Goal: Task Accomplishment & Management: Complete application form

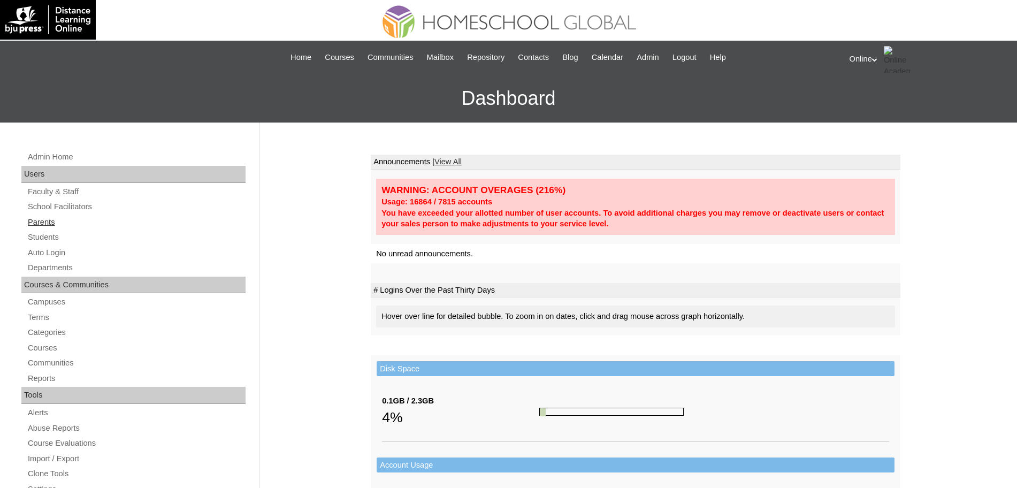
click at [35, 222] on link "Parents" at bounding box center [136, 222] width 219 height 13
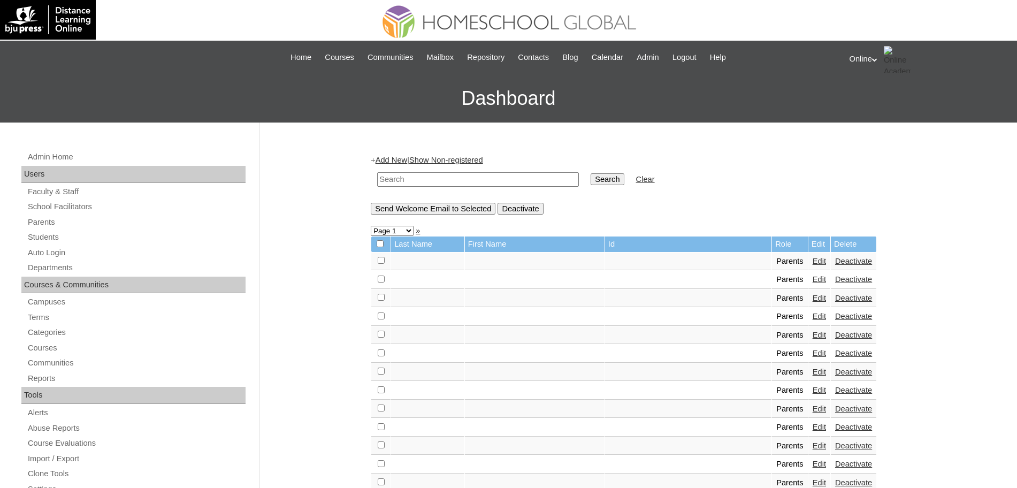
click at [395, 177] on input "text" at bounding box center [478, 179] width 202 height 14
type input "ethel demol"
click at [591, 176] on input "Search" at bounding box center [607, 179] width 33 height 12
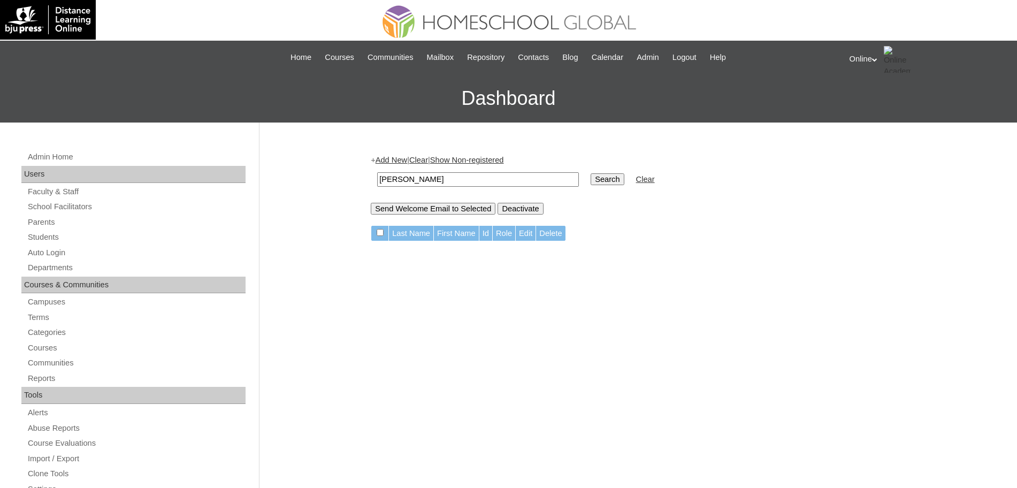
click at [471, 174] on input "ethel demol" at bounding box center [478, 179] width 202 height 14
type input "ethel"
click at [591, 175] on input "Search" at bounding box center [607, 179] width 33 height 12
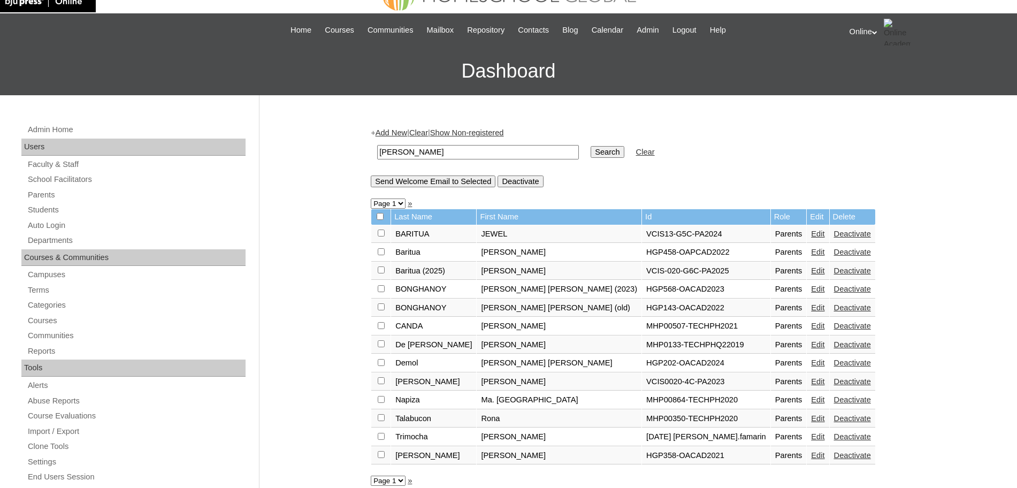
scroll to position [29, 0]
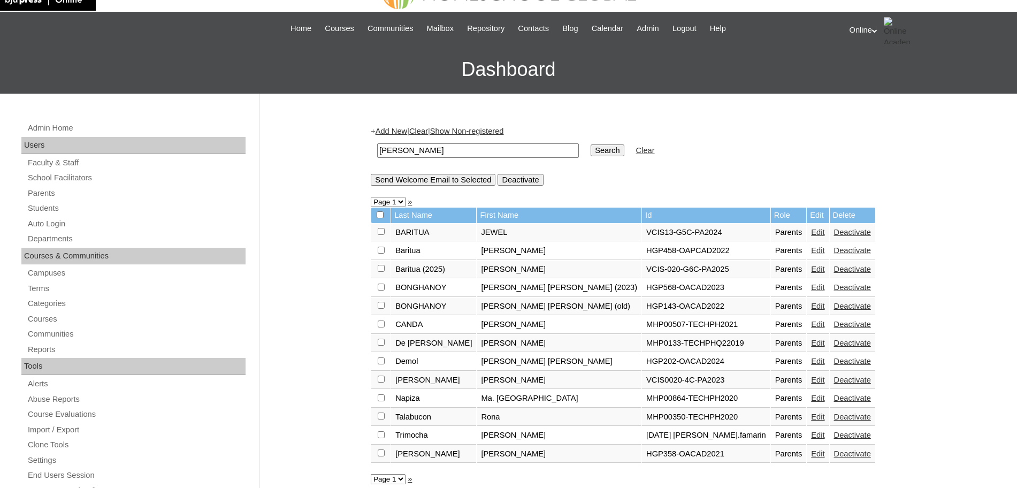
click at [811, 360] on link "Edit" at bounding box center [817, 361] width 13 height 9
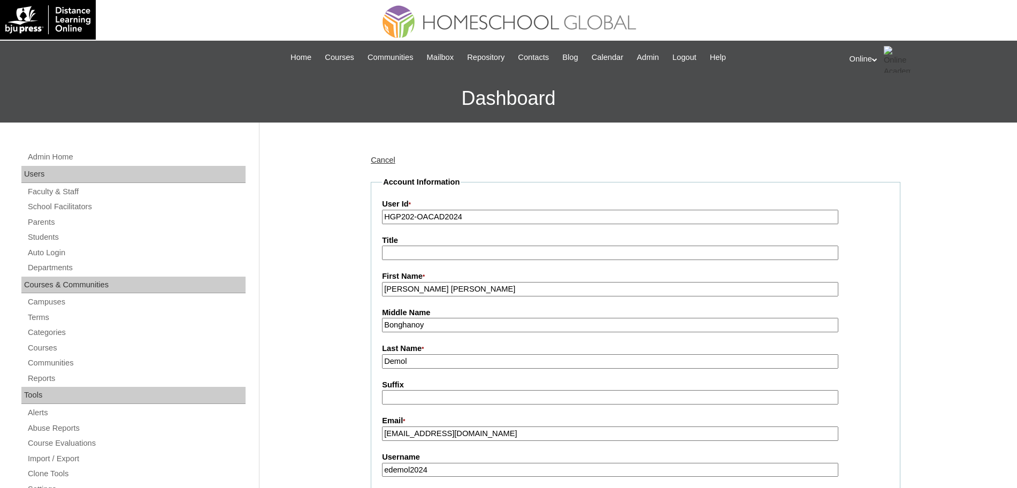
click at [500, 290] on input "Ethel Claribel" at bounding box center [610, 289] width 456 height 14
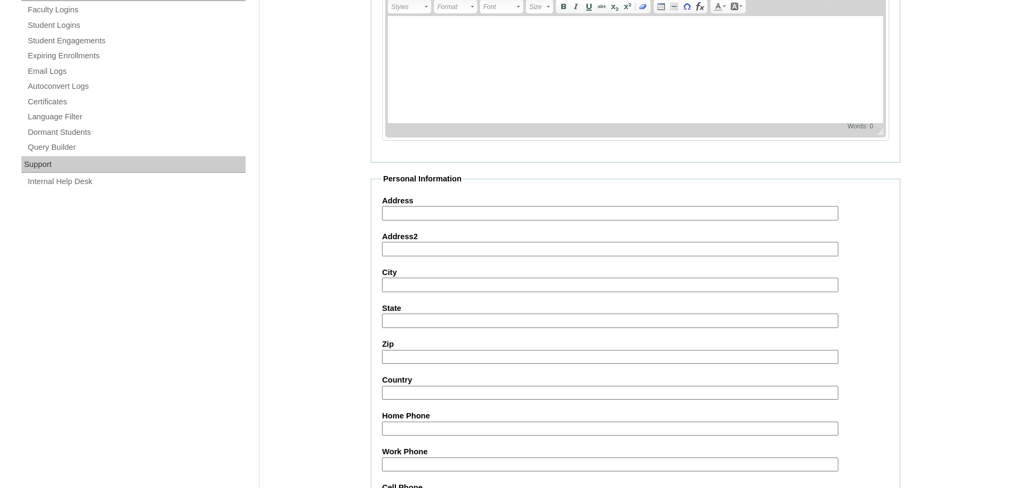
scroll to position [917, 0]
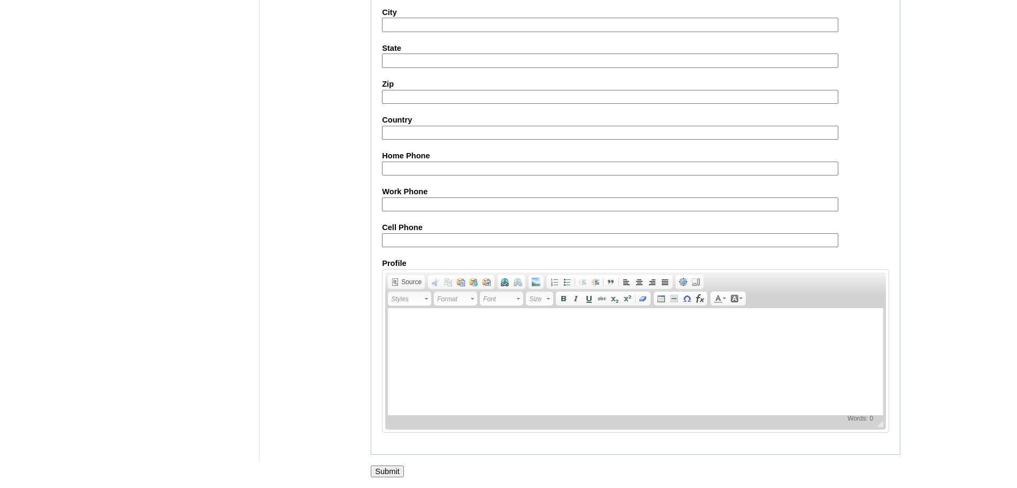
type input "Ethel Claribel (old account)"
click at [381, 470] on input "Submit" at bounding box center [387, 471] width 33 height 12
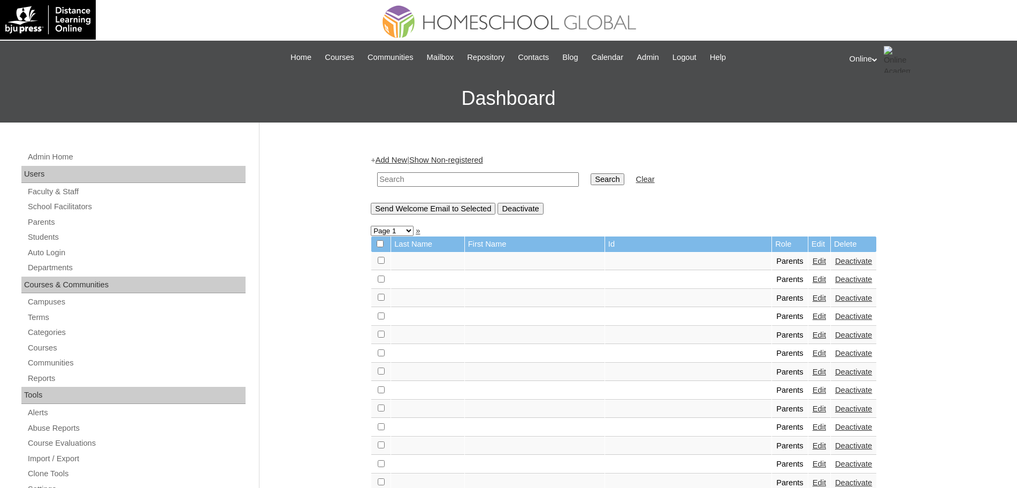
click at [397, 160] on link "Add New" at bounding box center [392, 160] width 32 height 9
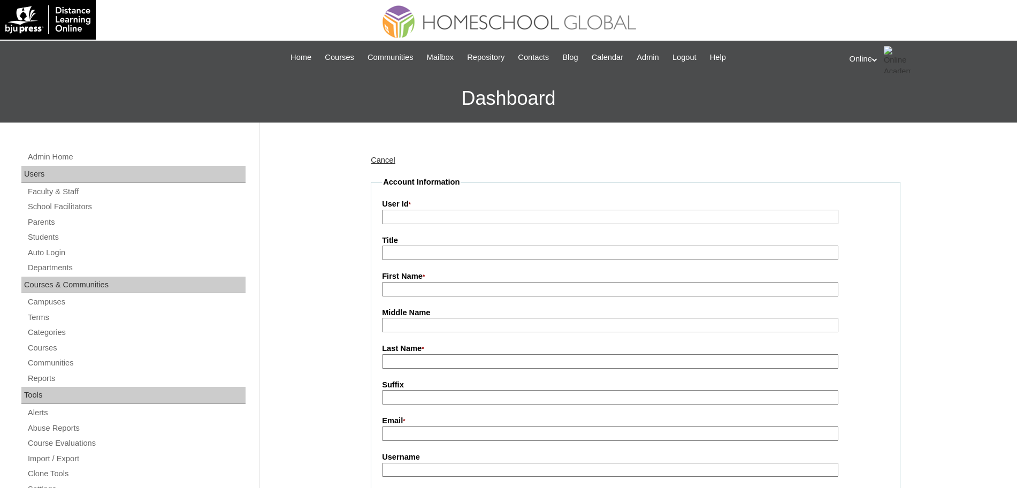
click at [415, 288] on input "First Name *" at bounding box center [610, 289] width 456 height 14
paste input "Ethel Claribel Bonghanoy Demol etheldemol@gmail.com HGP0229-OACAD2025 ecdemol20…"
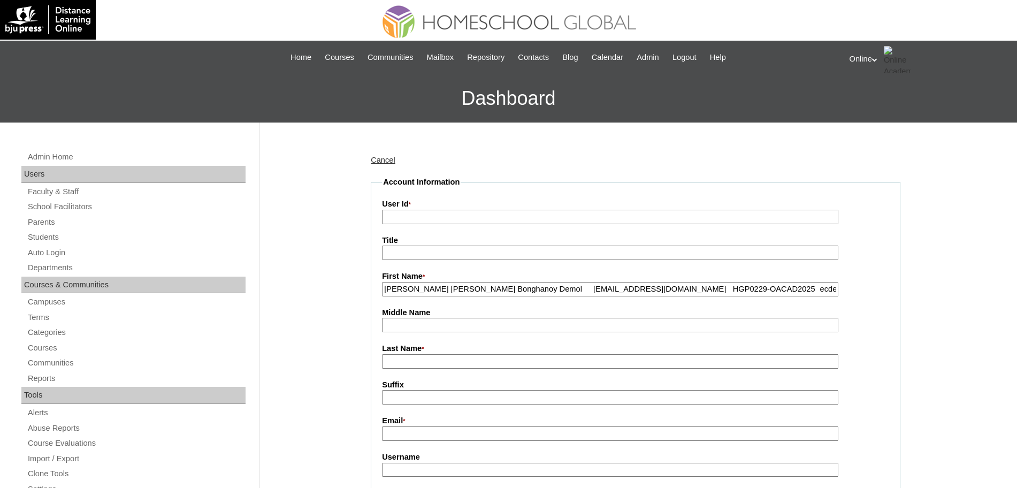
click at [482, 292] on input "Ethel Claribel Bonghanoy Demol etheldemol@gmail.com HGP0229-OACAD2025 ecdemol20…" at bounding box center [610, 289] width 456 height 14
type input "Ethel Claribel Bonghanoy"
click at [424, 362] on input "Last Name *" at bounding box center [610, 361] width 456 height 14
paste input "Demol etheldemol@gmail.com HGP0229-OACAD2025 ecdemol2025 tDsa2"
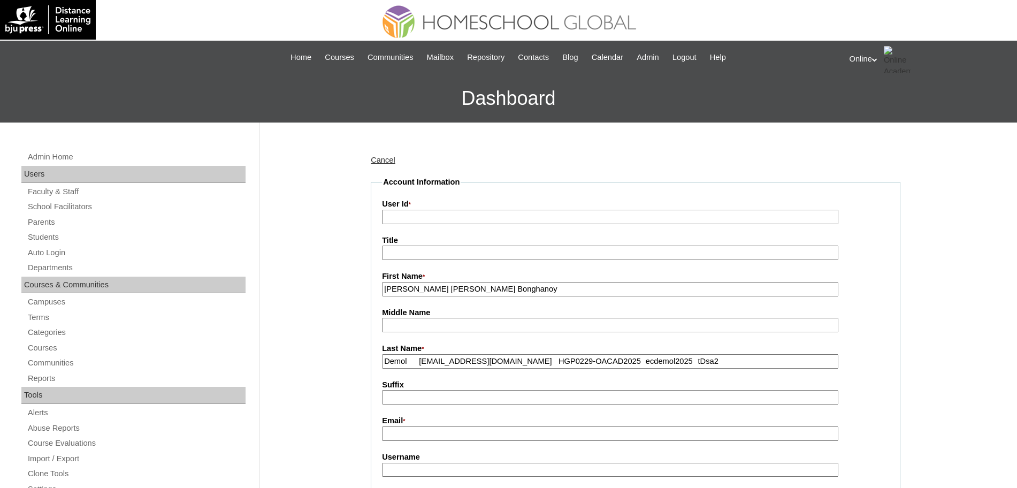
type input "Demol etheldemol@gmail.com HGP0229-OACAD2025 ecdemol2025 tDsa2"
click at [490, 288] on input "Ethel Claribel Bonghanoy" at bounding box center [610, 289] width 456 height 14
click at [436, 287] on input "Ethel Claribel Bonghanoy" at bounding box center [610, 289] width 456 height 14
type input "Ethel Claribel"
click at [420, 363] on input "Demol etheldemol@gmail.com HGP0229-OACAD2025 ecdemol2025 tDsa2" at bounding box center [610, 361] width 456 height 14
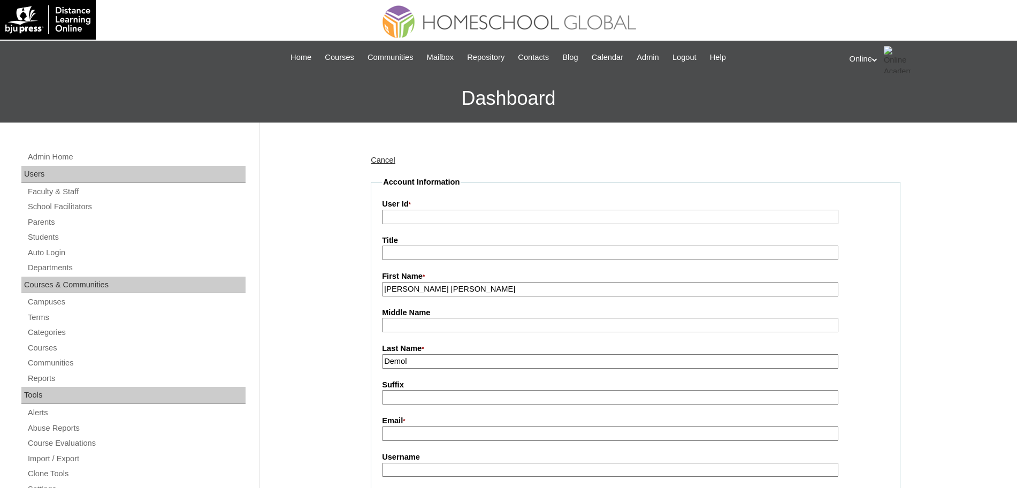
type input "Demol"
click at [402, 432] on input "Email *" at bounding box center [610, 433] width 456 height 14
paste input "etheldemol@gmail.com HGP0229-OACAD2025 ecdemol2025 tDsa2"
click at [487, 433] on input "etheldemol@gmail.com HGP0229-OACAD2025 ecdemol2025 tDsa2" at bounding box center [610, 433] width 456 height 14
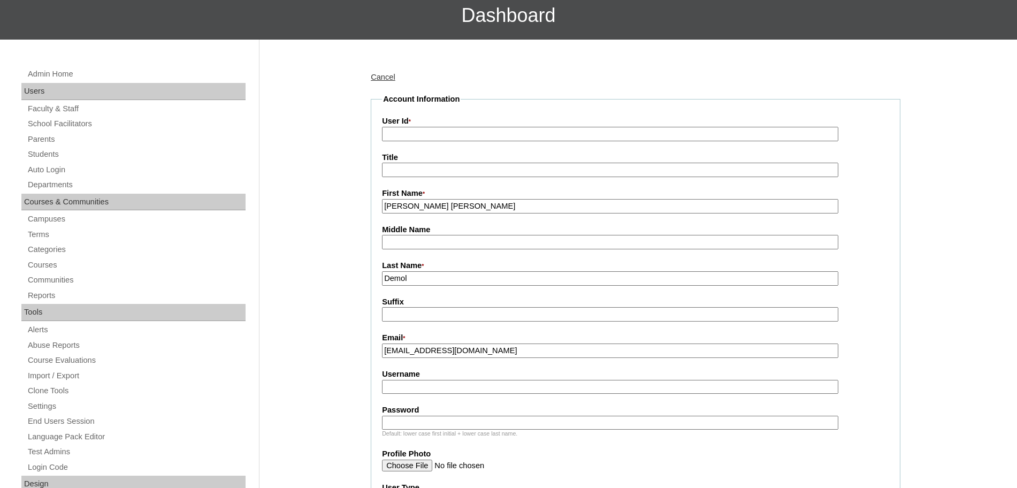
scroll to position [83, 0]
type input "etheldemol@gmail.com"
click at [443, 386] on input "Username" at bounding box center [610, 386] width 456 height 14
paste input "HGP0229-OACAD2025 ecdemol2025 tDsa2"
click at [469, 388] on input "HGP0229-OACAD2025 ecdemol2025 tDsa2" at bounding box center [610, 386] width 456 height 14
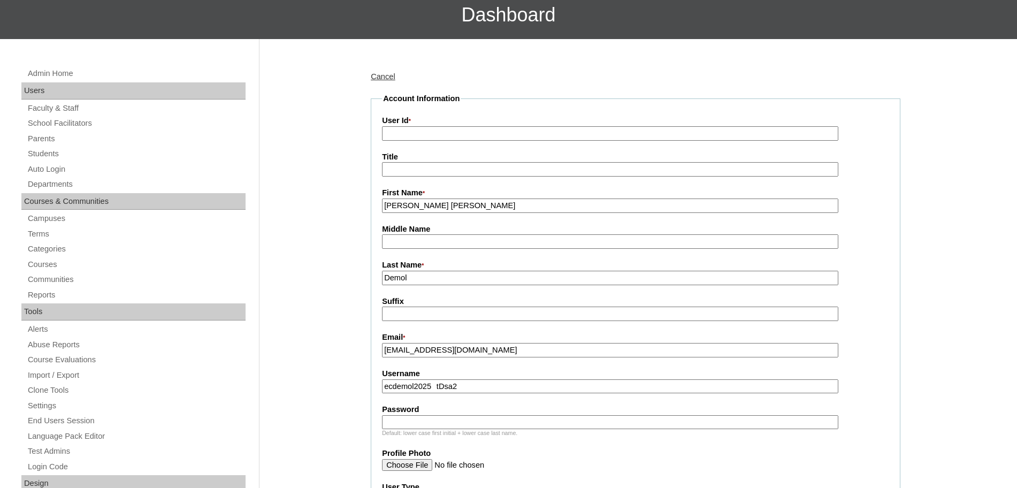
type input "ecdemol2025 tDsa2"
click at [473, 128] on input "User Id *" at bounding box center [610, 133] width 456 height 14
paste input "HGP0229-OACAD2025"
type input "HGP0229-OACAD2025"
click at [454, 386] on input "ecdemol2025 tDsa2" at bounding box center [610, 386] width 456 height 14
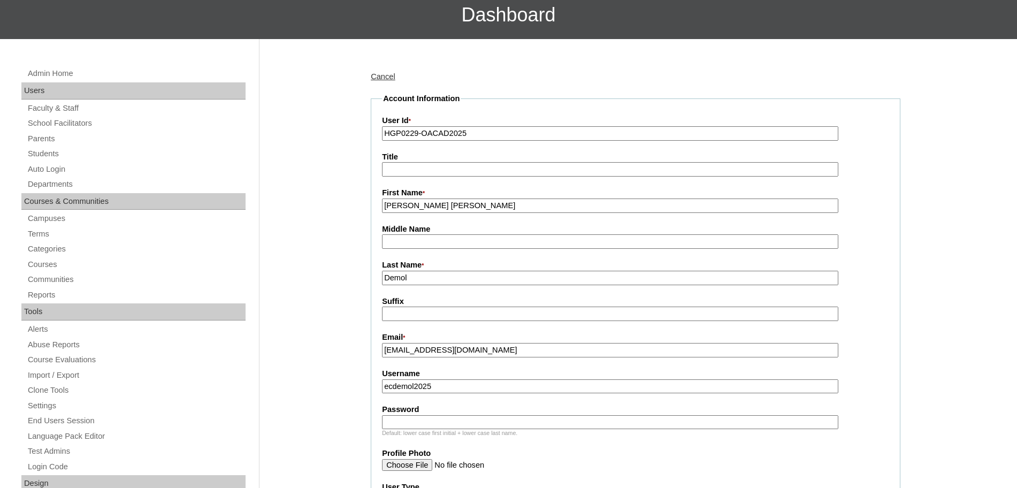
type input "ecdemol2025"
click at [420, 421] on input "Password" at bounding box center [610, 422] width 456 height 14
paste input "tDsa2"
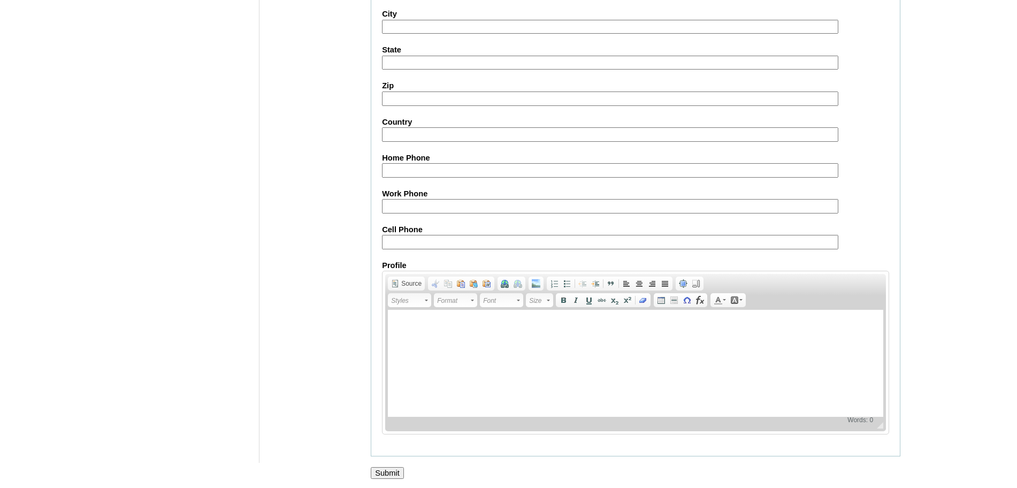
scroll to position [957, 0]
type input "tDsa2"
click at [392, 471] on input "Submit" at bounding box center [387, 471] width 33 height 12
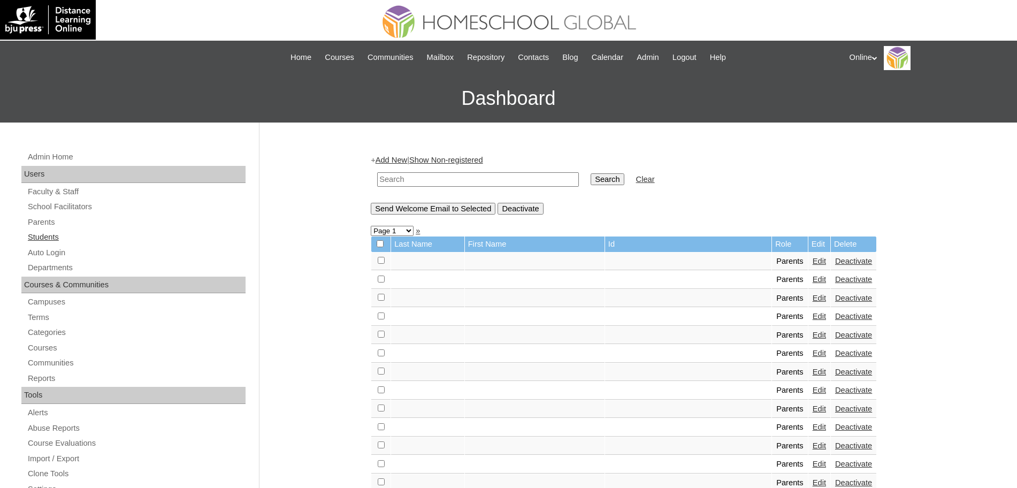
click at [54, 232] on link "Students" at bounding box center [136, 237] width 219 height 13
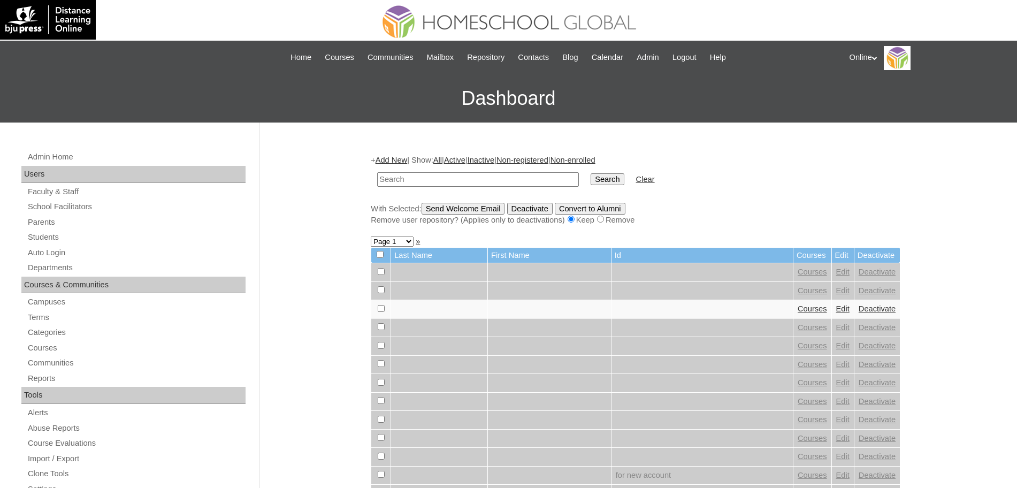
click at [394, 156] on link "Add New" at bounding box center [392, 160] width 32 height 9
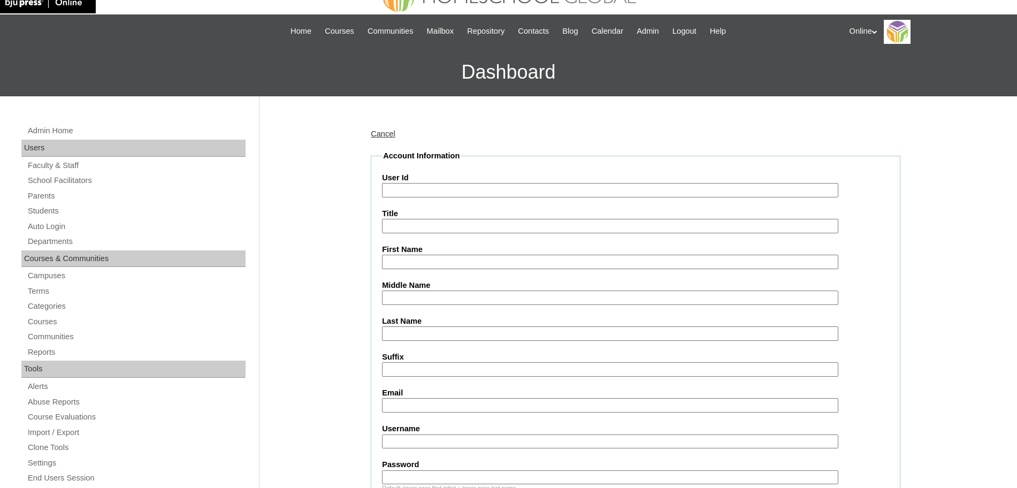
scroll to position [27, 0]
click at [407, 261] on input "First Name" at bounding box center [610, 261] width 456 height 14
paste input "Demol [PERSON_NAME] [PERSON_NAME][EMAIL_ADDRESS][DOMAIN_NAME] HG278OACAD2025 at…"
click at [419, 260] on input "Demol [PERSON_NAME] [PERSON_NAME][EMAIL_ADDRESS][DOMAIN_NAME] HG278OACAD2025 at…" at bounding box center [610, 261] width 456 height 14
type input "[PERSON_NAME] [PERSON_NAME][EMAIL_ADDRESS][DOMAIN_NAME] HG278OACAD2025 athalia.…"
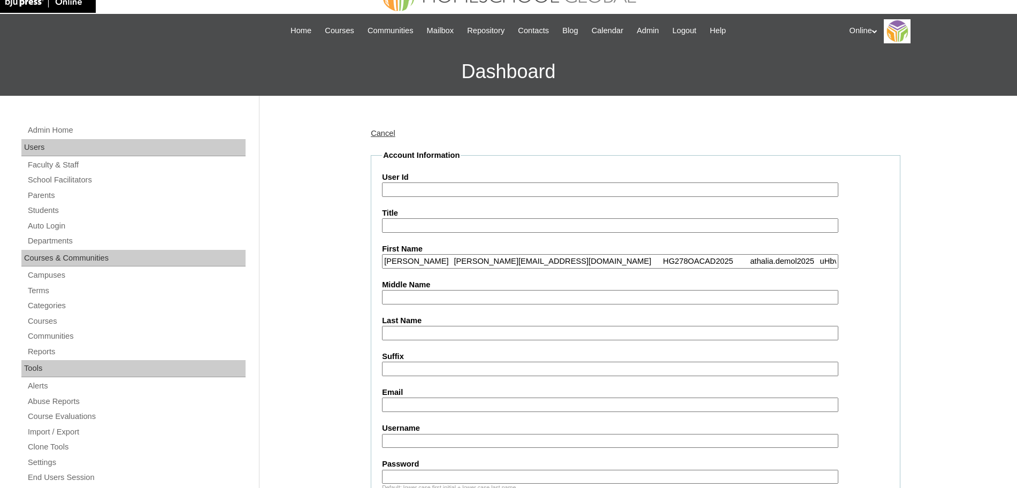
click at [396, 331] on input "Last Name" at bounding box center [610, 333] width 456 height 14
paste input "Demol"
type input "Demol"
click at [455, 261] on input "[PERSON_NAME] [PERSON_NAME][EMAIL_ADDRESS][DOMAIN_NAME] HG278OACAD2025 athalia.…" at bounding box center [610, 261] width 456 height 14
type input "[PERSON_NAME]"
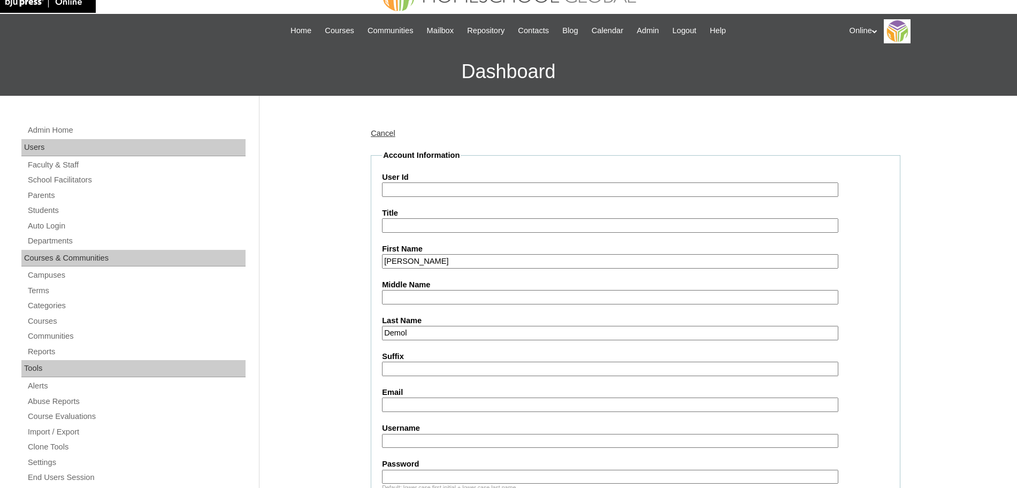
click at [402, 405] on input "Email" at bounding box center [610, 404] width 456 height 14
paste input "[EMAIL_ADDRESS][DOMAIN_NAME] HG278OACAD2025 athalia.demol2025 uHbv3"
click at [476, 405] on input "[EMAIL_ADDRESS][DOMAIN_NAME] HG278OACAD2025 athalia.demol2025 uHbv3" at bounding box center [610, 404] width 456 height 14
type input "[EMAIL_ADDRESS][DOMAIN_NAME]"
click at [428, 191] on input "User Id" at bounding box center [610, 189] width 456 height 14
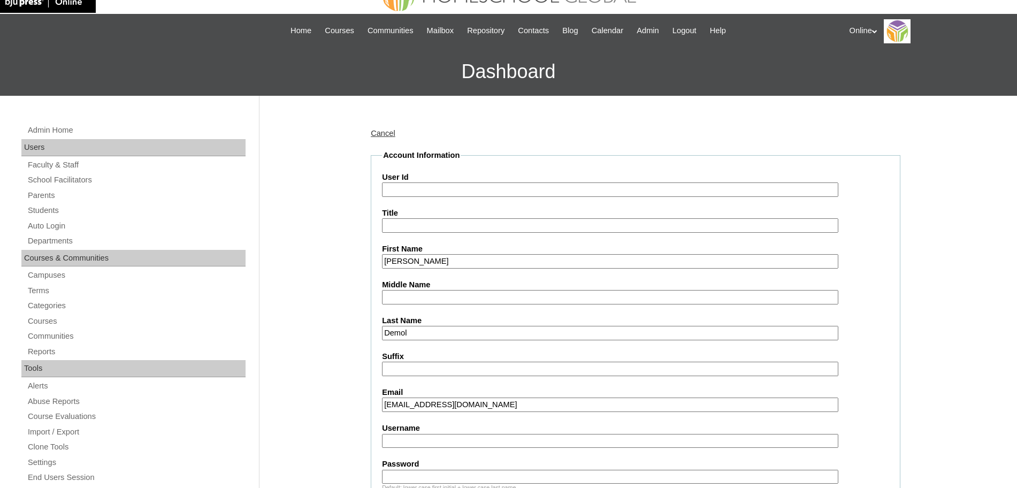
paste input "HG278OACAD2025 athalia.demol2025 uHbv3"
click at [402, 190] on input "HG278OACAD2025 athalia.demol2025 uHbv3" at bounding box center [610, 189] width 456 height 14
click at [470, 191] on input "HG278OACAD2025 athalia.demol2025 uHbv3" at bounding box center [610, 189] width 456 height 14
type input "HG278OACAD2025"
click at [446, 443] on input "Username" at bounding box center [610, 441] width 456 height 14
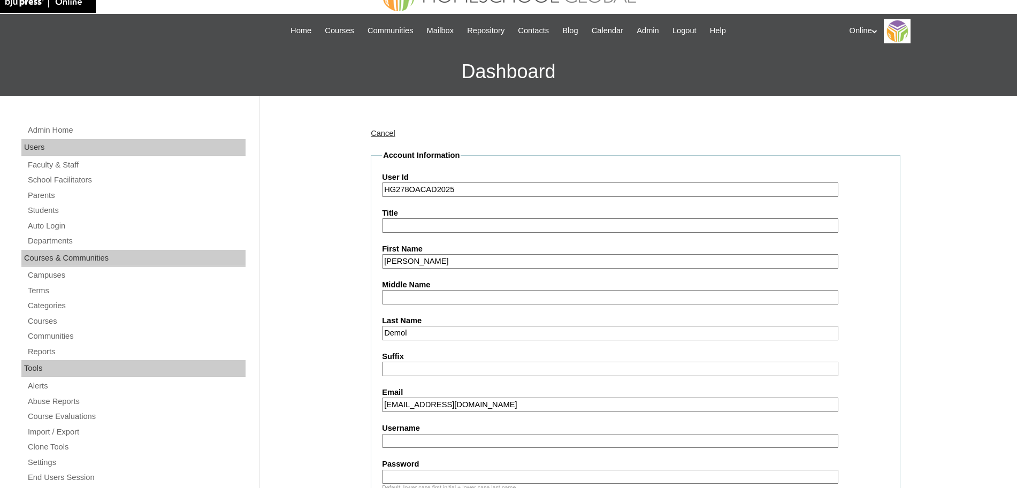
paste input "athalia.demol2025 uHbv3"
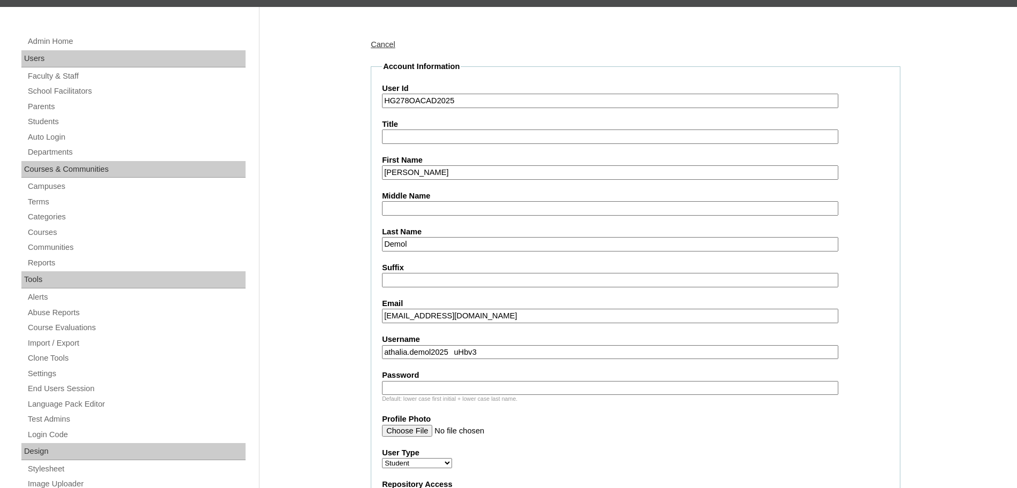
scroll to position [122, 0]
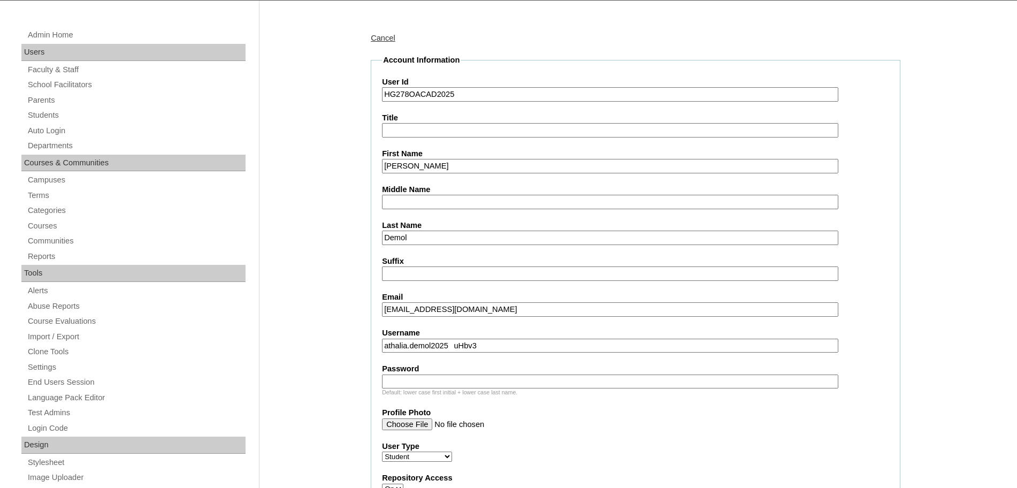
click at [471, 347] on input "athalia.demol2025 uHbv3" at bounding box center [610, 346] width 456 height 14
type input "athalia.demol2025"
click at [427, 381] on input "Password" at bounding box center [610, 381] width 456 height 14
paste input "uHbv3"
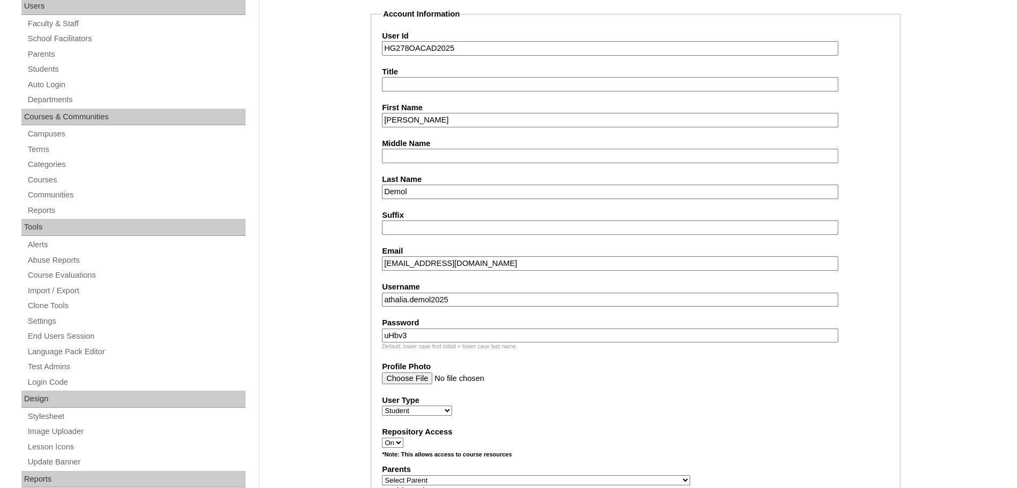
scroll to position [169, 0]
type input "uHbv3"
click at [447, 407] on select "Faculty Staff Student Parents School Facilitators" at bounding box center [417, 409] width 70 height 10
click at [446, 408] on select "Faculty Staff Student Parents School Facilitators" at bounding box center [417, 409] width 70 height 10
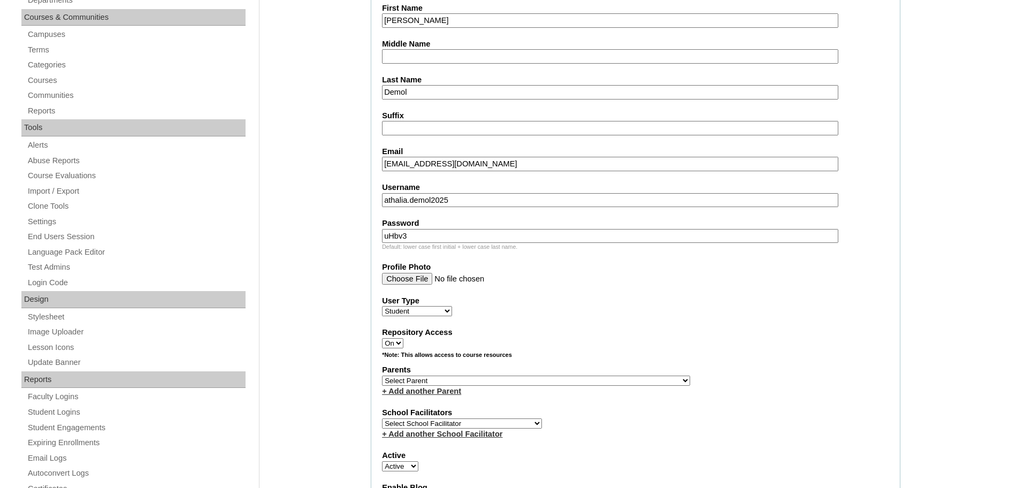
scroll to position [312, 0]
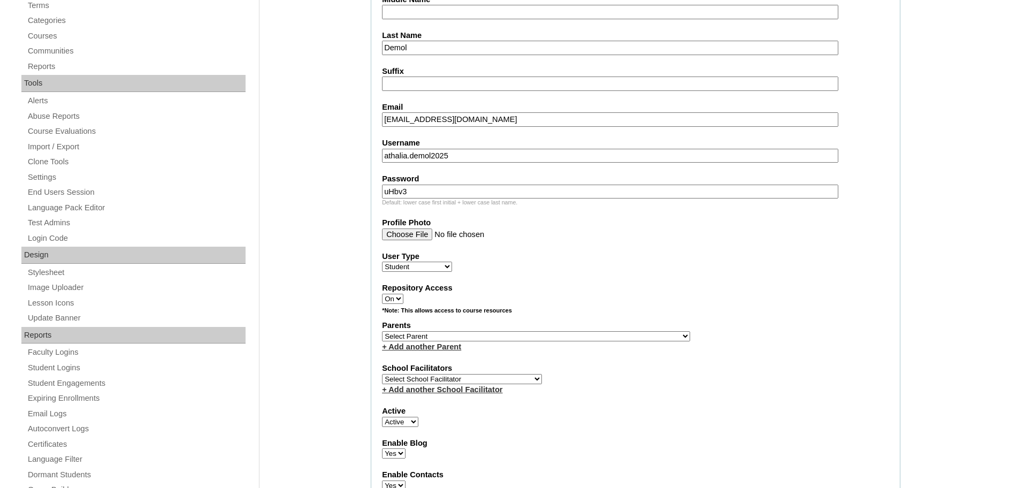
click at [559, 331] on select "Select Parent , , , , , , , , , , , , , , , , , , , , , , , , , , , , , , , , ,…" at bounding box center [536, 336] width 308 height 10
select select "44009"
click at [382, 331] on select "Select Parent , , , , , , , , , , , , , , , , , , , , , , , , , , , , , , , , ,…" at bounding box center [536, 336] width 308 height 10
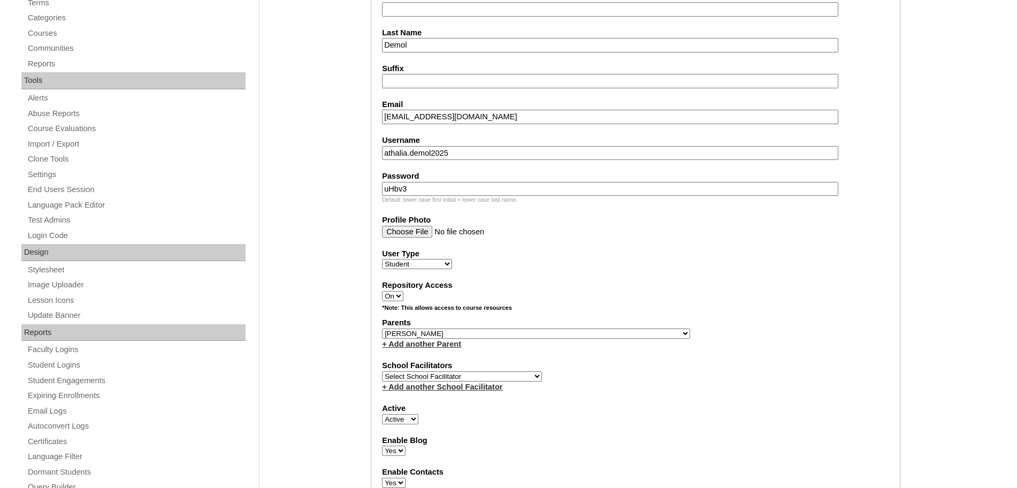
click at [500, 377] on select "Select School Facilitator [PERSON_NAME] [PERSON_NAME] Gloryfe [PERSON_NAME] [PE…" at bounding box center [462, 376] width 160 height 10
select select "43686"
click at [382, 371] on select "Select School Facilitator [PERSON_NAME] [PERSON_NAME] Gloryfe [PERSON_NAME] [PE…" at bounding box center [462, 376] width 160 height 10
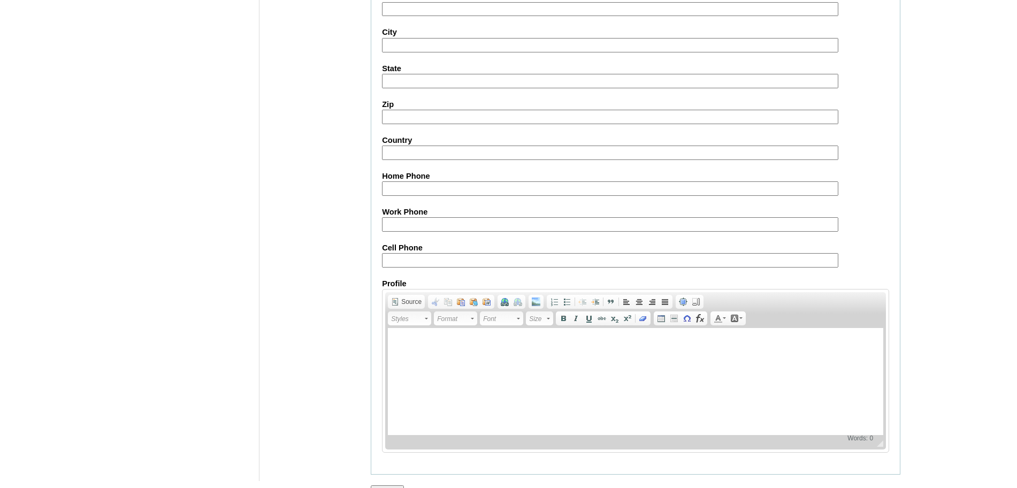
scroll to position [1140, 0]
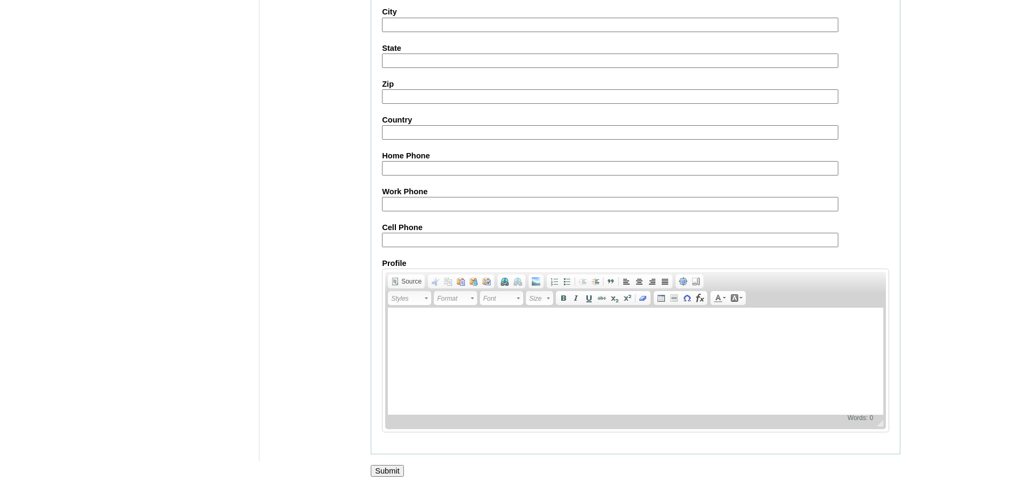
click at [395, 465] on input "Submit" at bounding box center [387, 471] width 33 height 12
